Goal: Task Accomplishment & Management: Use online tool/utility

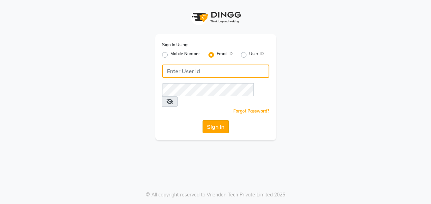
type input "[EMAIL_ADDRESS][DOMAIN_NAME]"
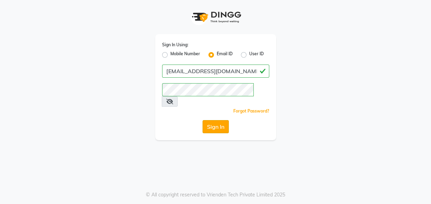
click at [210, 120] on button "Sign In" at bounding box center [215, 126] width 26 height 13
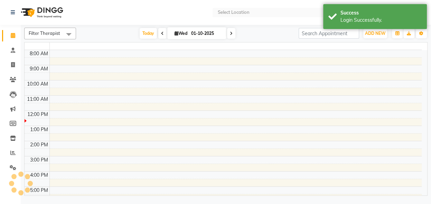
select select "en"
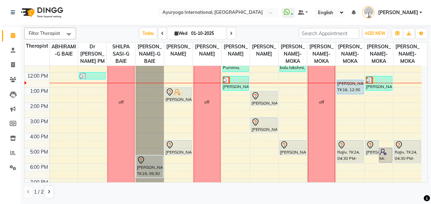
scroll to position [69, 0]
drag, startPoint x: 427, startPoint y: 128, endPoint x: 427, endPoint y: 133, distance: 5.2
click at [427, 133] on div "Filter Therapist Select All ABHIRAMI-G BAIE Dr [PERSON_NAME] PM SHILPA SASI-G B…" at bounding box center [226, 114] width 410 height 178
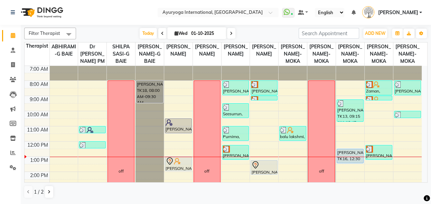
scroll to position [0, 0]
click at [230, 35] on icon at bounding box center [231, 33] width 3 height 4
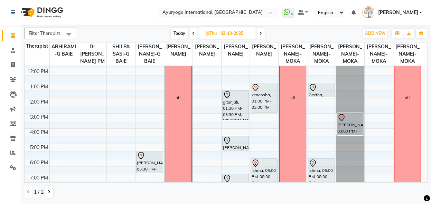
scroll to position [75, 0]
drag, startPoint x: 427, startPoint y: 120, endPoint x: 430, endPoint y: 136, distance: 16.2
click at [430, 136] on div "Filter Therapist Select All ABHIRAMI-G BAIE Dr [PERSON_NAME] PM SHILPA SASI-G B…" at bounding box center [226, 114] width 410 height 178
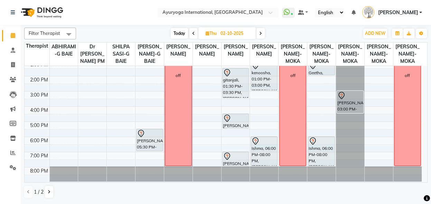
scroll to position [0, 0]
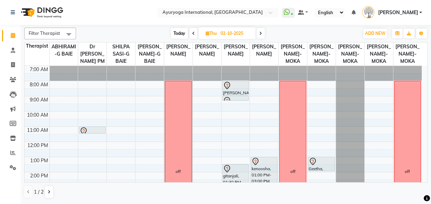
click at [177, 34] on span "Today" at bounding box center [179, 33] width 17 height 11
type input "01-10-2025"
